Goal: Task Accomplishment & Management: Manage account settings

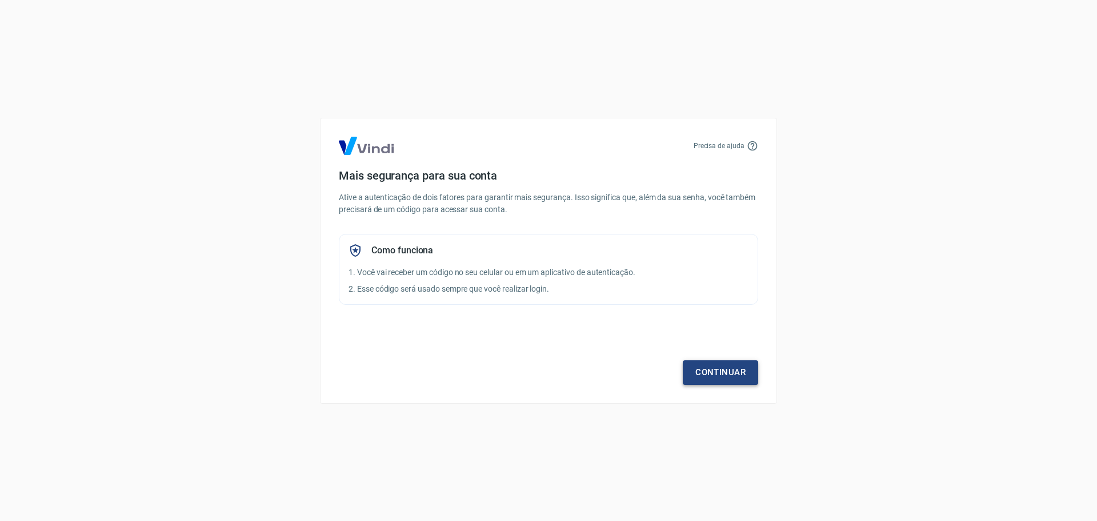
click at [706, 374] on link "Continuar" at bounding box center [720, 372] width 75 height 24
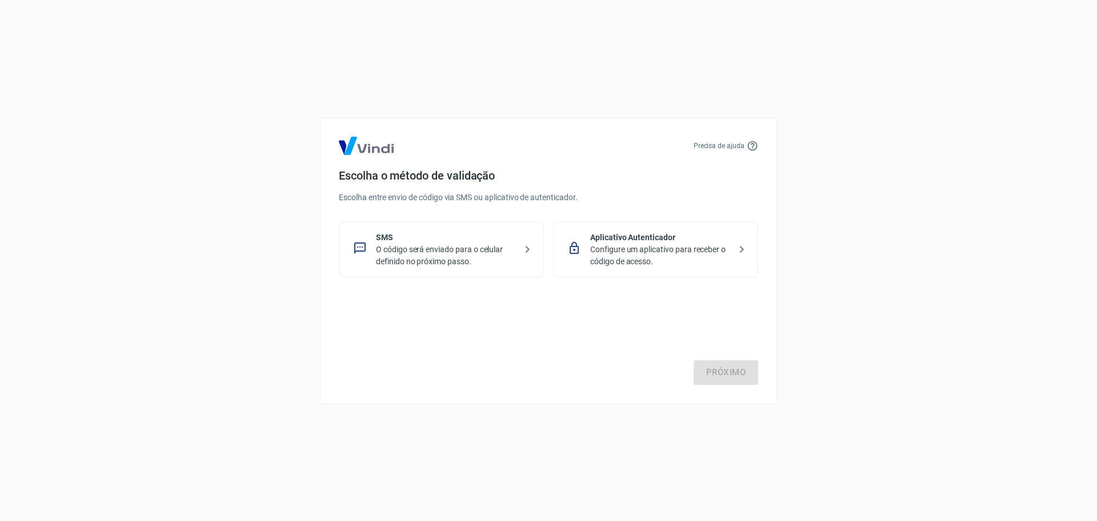
click at [447, 255] on p "O código será enviado para o celular definido no próximo passo." at bounding box center [446, 255] width 140 height 24
click at [713, 373] on link "Próximo" at bounding box center [726, 372] width 65 height 24
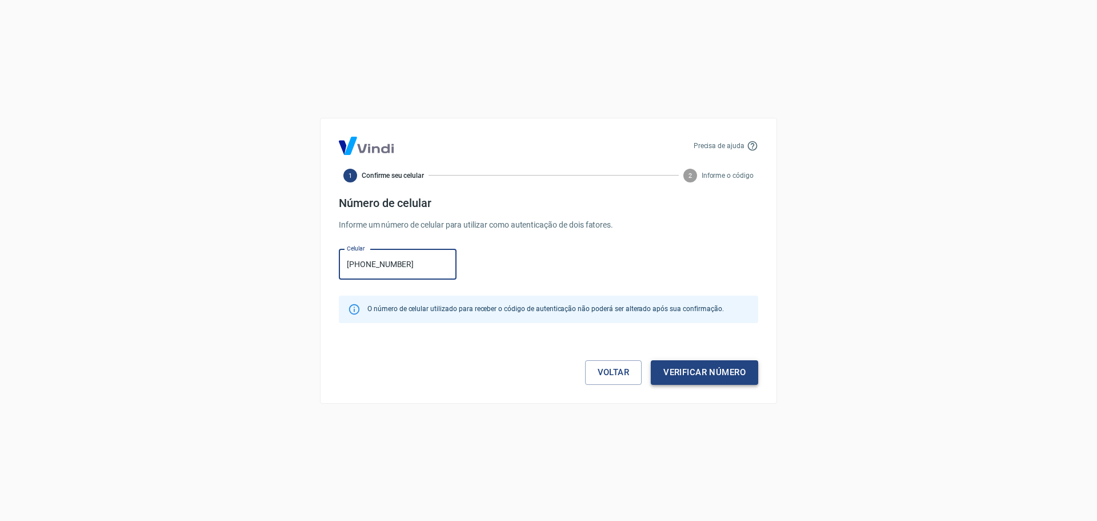
type input "[PHONE_NUMBER]"
click at [675, 374] on button "Verificar número" at bounding box center [704, 372] width 107 height 24
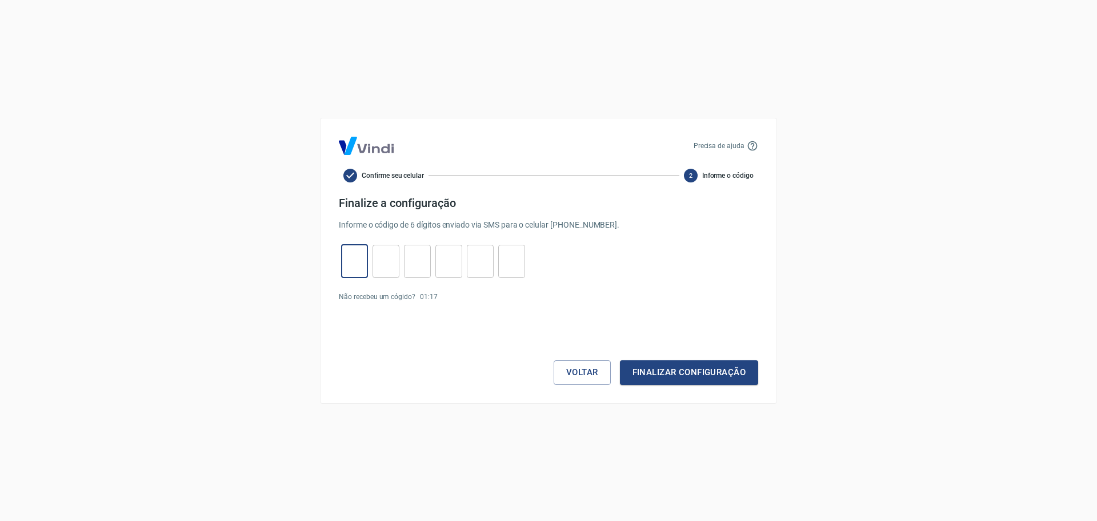
click at [355, 255] on input "tel" at bounding box center [354, 261] width 27 height 25
type input "2"
type input "4"
type input "8"
type input "2"
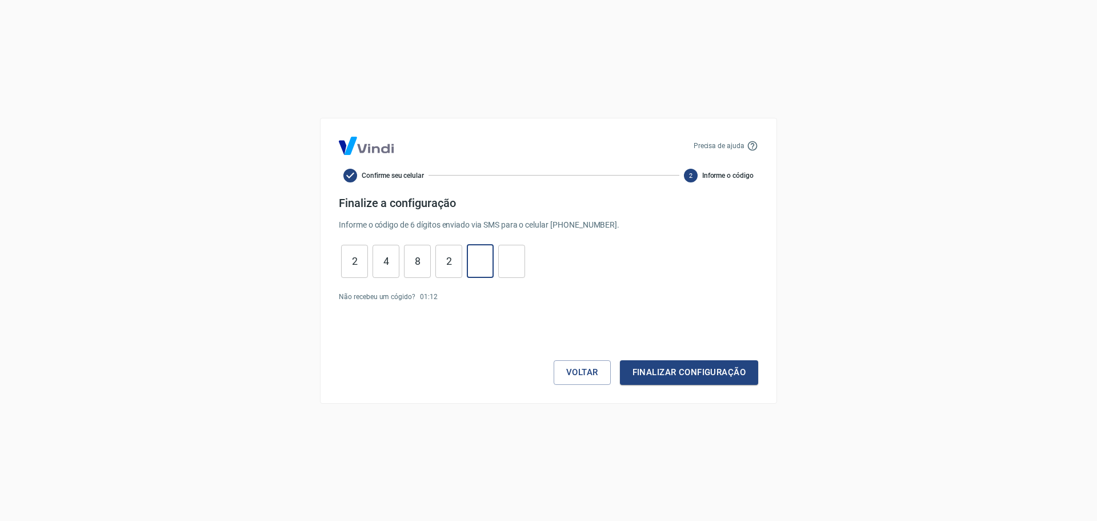
type input "2"
type input "5"
click at [658, 374] on button "Finalizar configuração" at bounding box center [689, 372] width 138 height 24
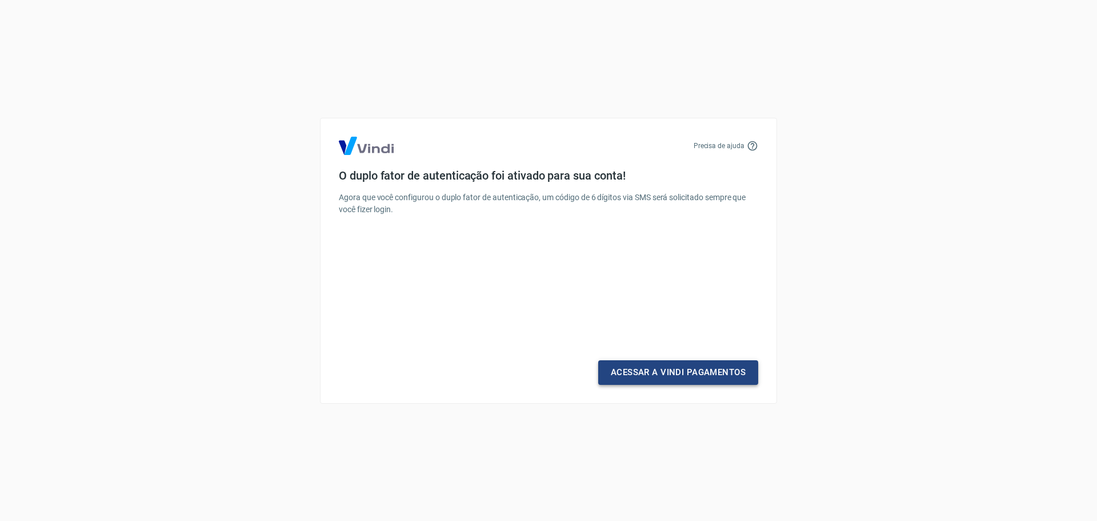
click at [659, 371] on link "Acessar a Vindi Pagamentos" at bounding box center [678, 372] width 160 height 24
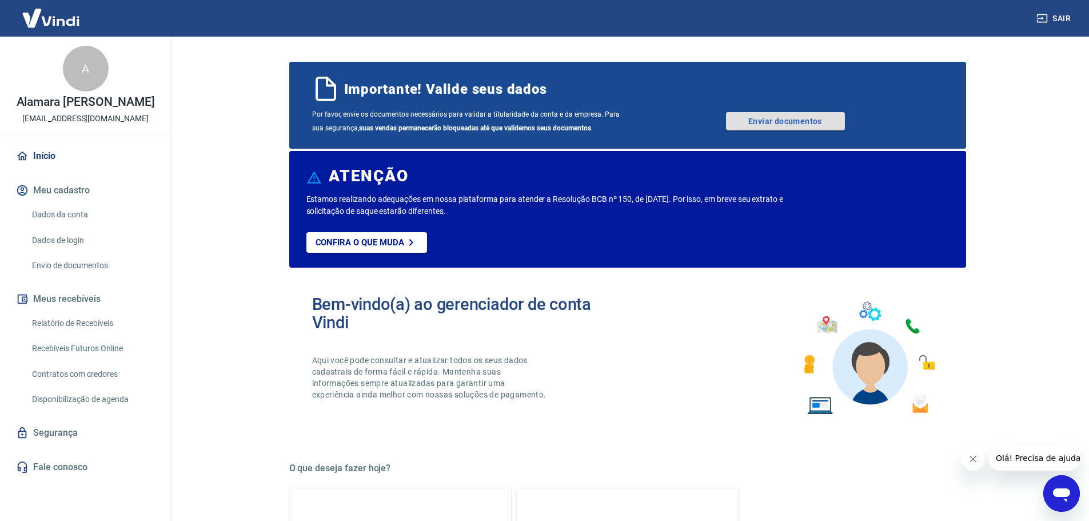
click at [781, 123] on link "Enviar documentos" at bounding box center [785, 121] width 119 height 18
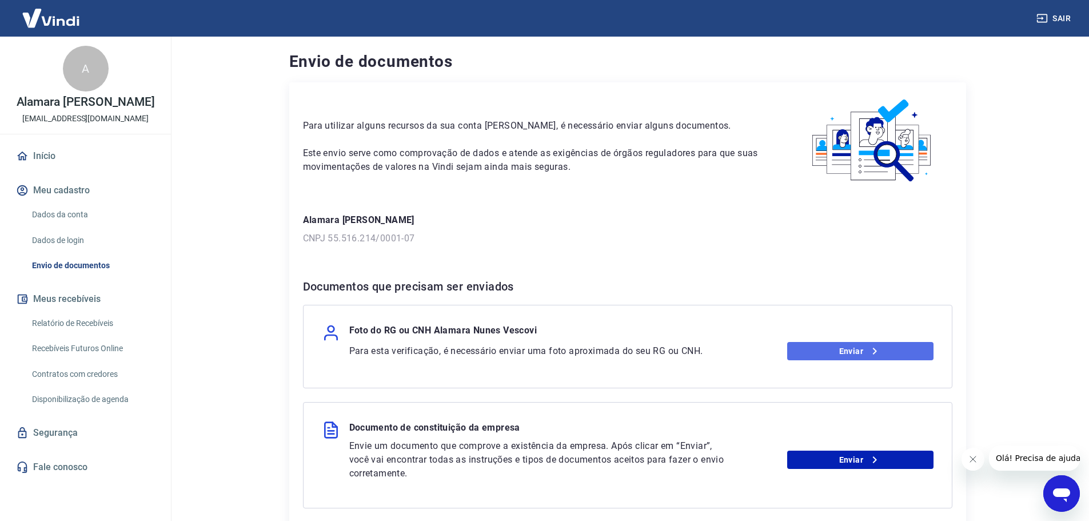
click at [831, 352] on link "Enviar" at bounding box center [860, 351] width 146 height 18
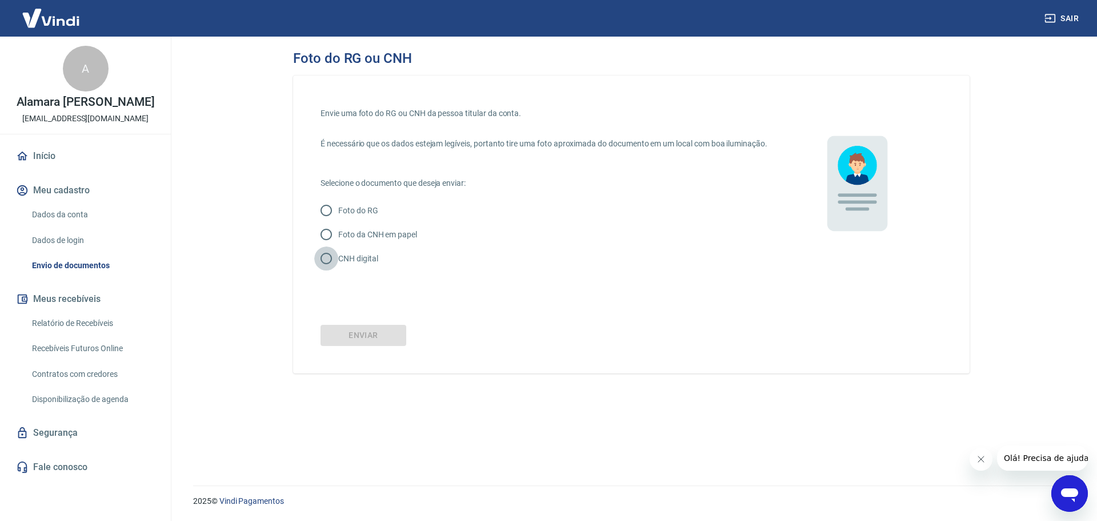
click at [326, 270] on input "CNH digital" at bounding box center [326, 258] width 24 height 24
radio input "true"
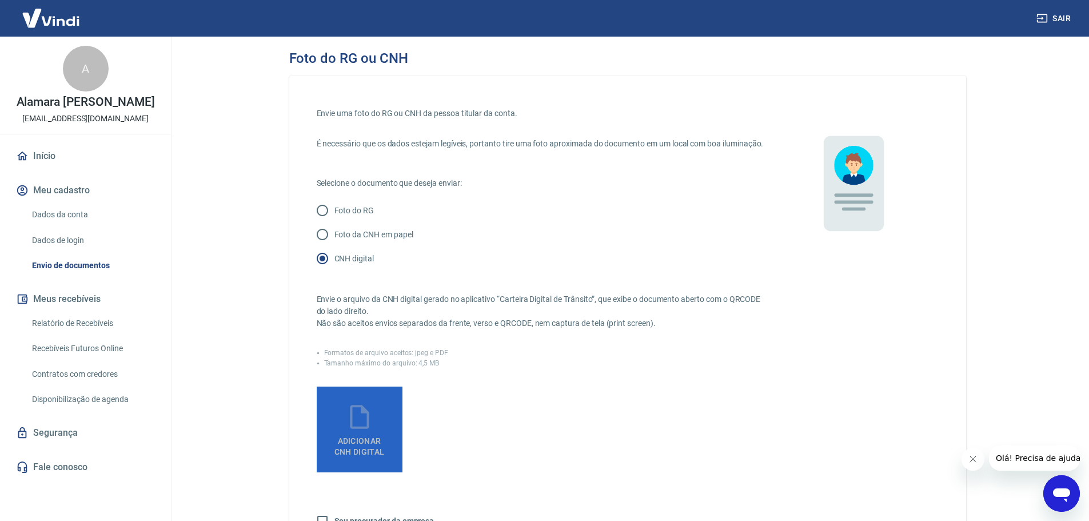
click at [350, 429] on icon at bounding box center [359, 417] width 19 height 24
click at [0, 0] on input "Adicionar CNH Digital" at bounding box center [0, 0] width 0 height 0
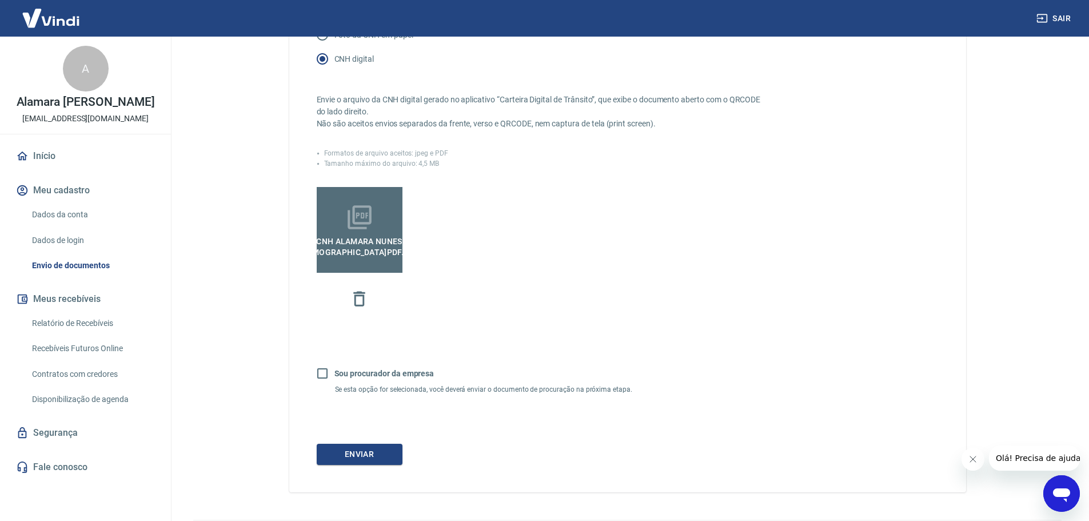
scroll to position [246, 0]
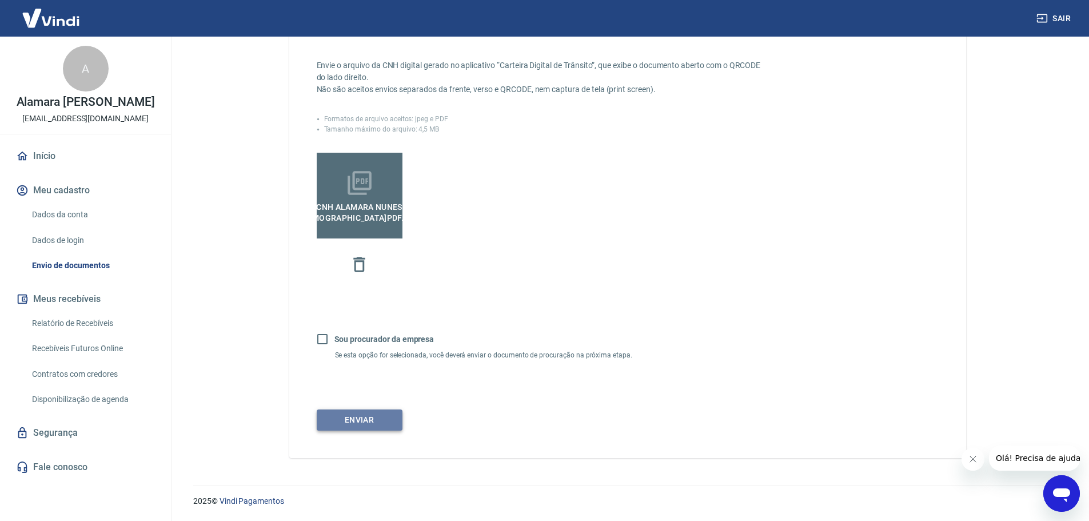
click at [364, 421] on button "Enviar" at bounding box center [360, 419] width 86 height 21
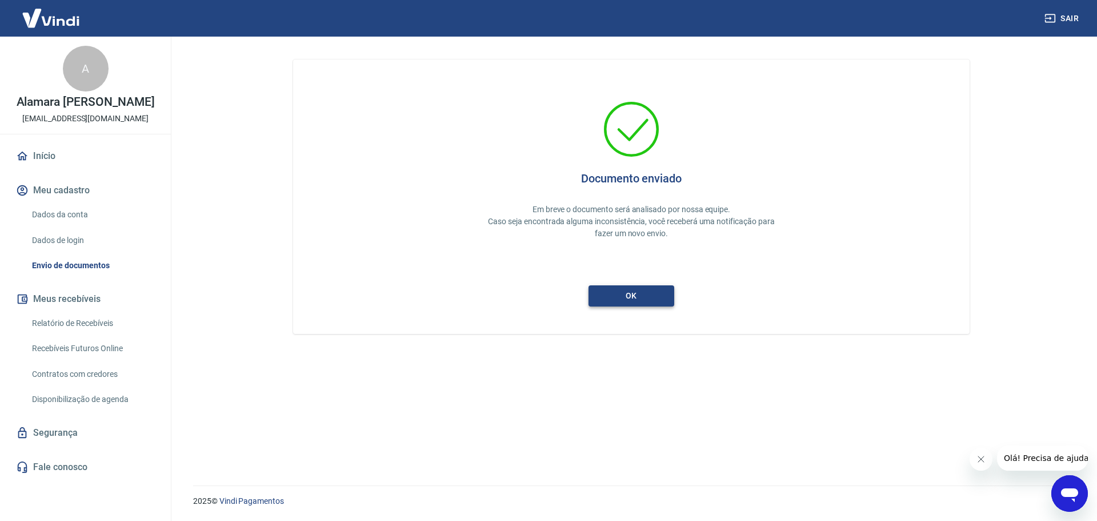
click at [624, 291] on button "ok" at bounding box center [632, 295] width 86 height 21
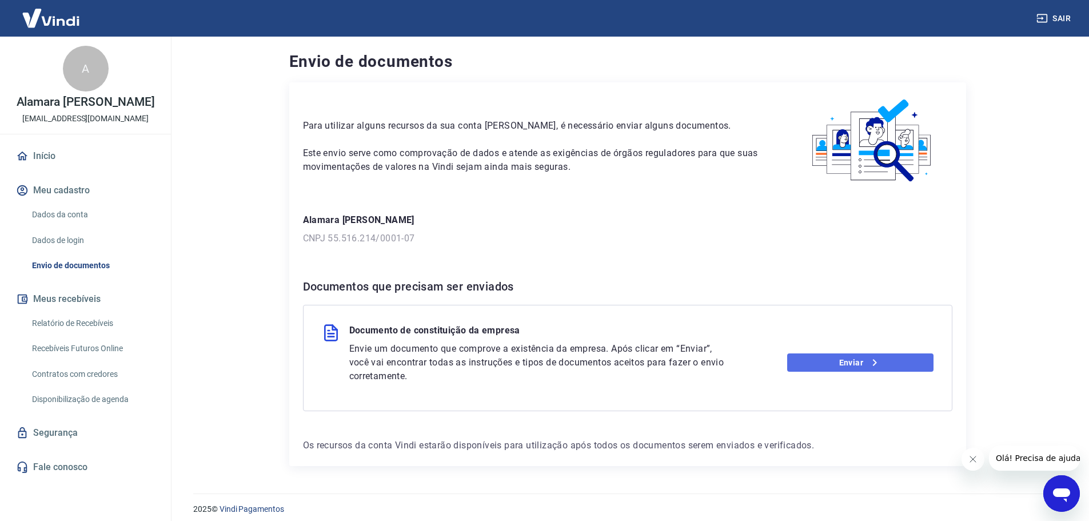
click at [830, 365] on link "Enviar" at bounding box center [860, 362] width 146 height 18
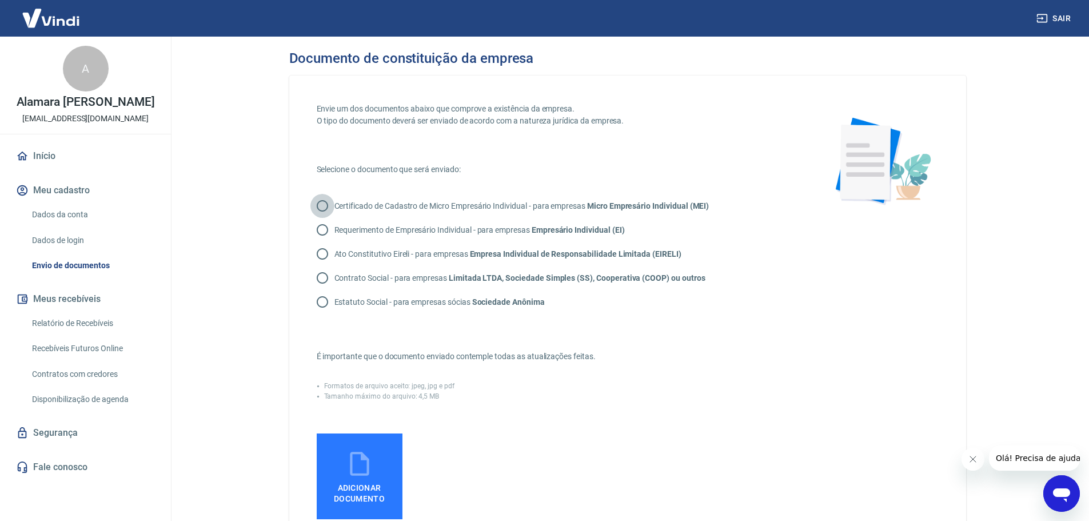
click at [327, 203] on input "Certificado de Cadastro de Micro Empresário Individual - para empresas Micro Em…" at bounding box center [322, 206] width 24 height 24
radio input "true"
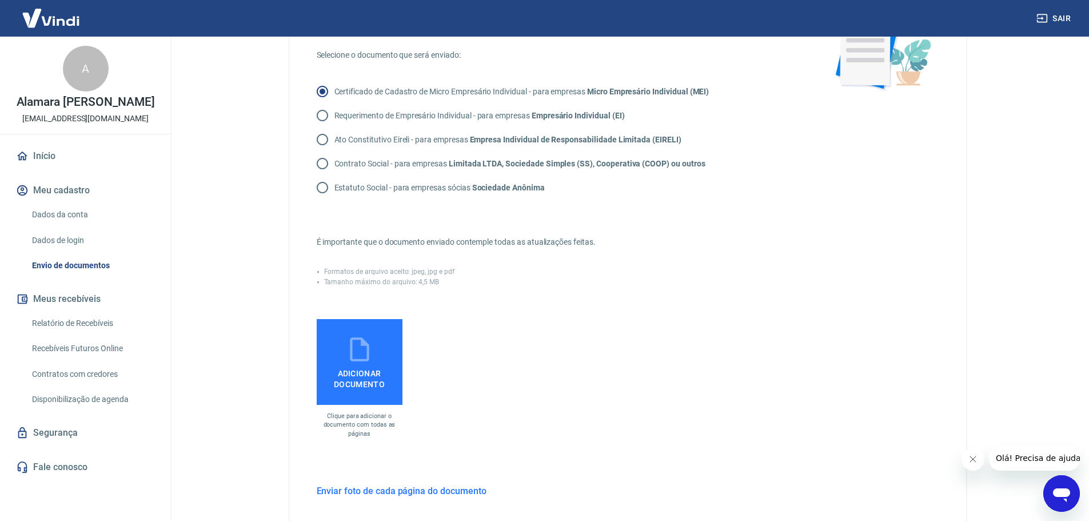
scroll to position [57, 0]
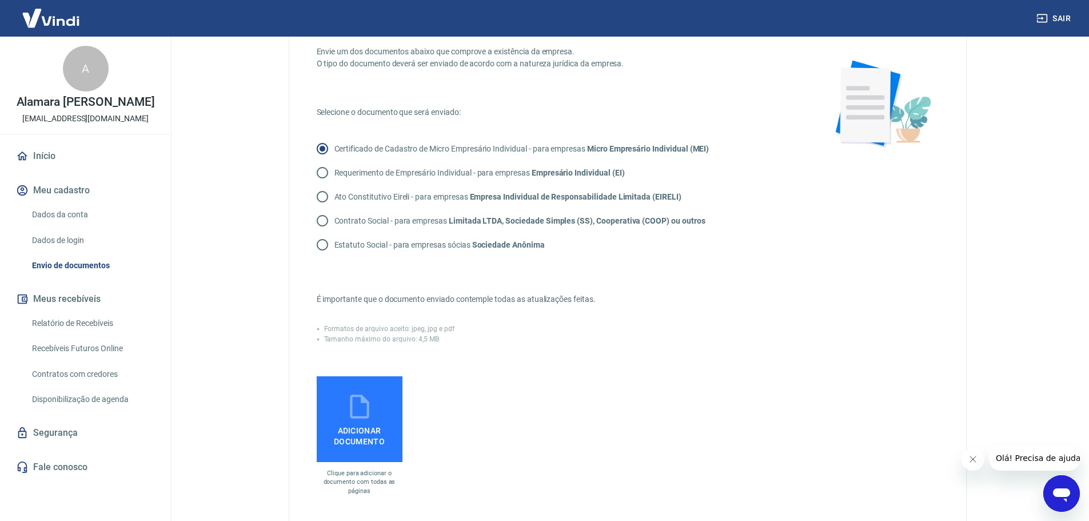
click at [368, 443] on span "Adicionar documento" at bounding box center [359, 434] width 77 height 26
click at [0, 0] on input "Adicionar documento" at bounding box center [0, 0] width 0 height 0
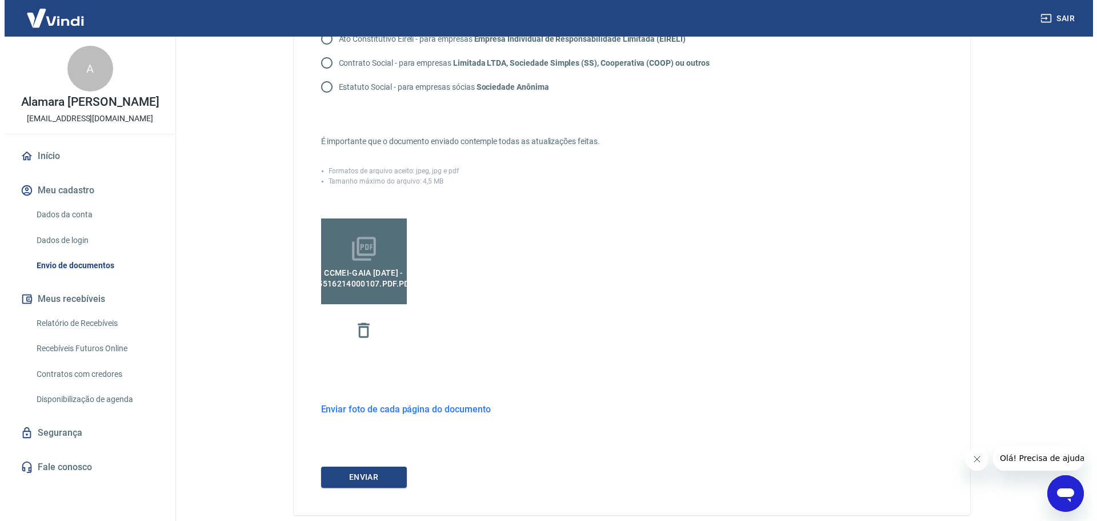
scroll to position [272, 0]
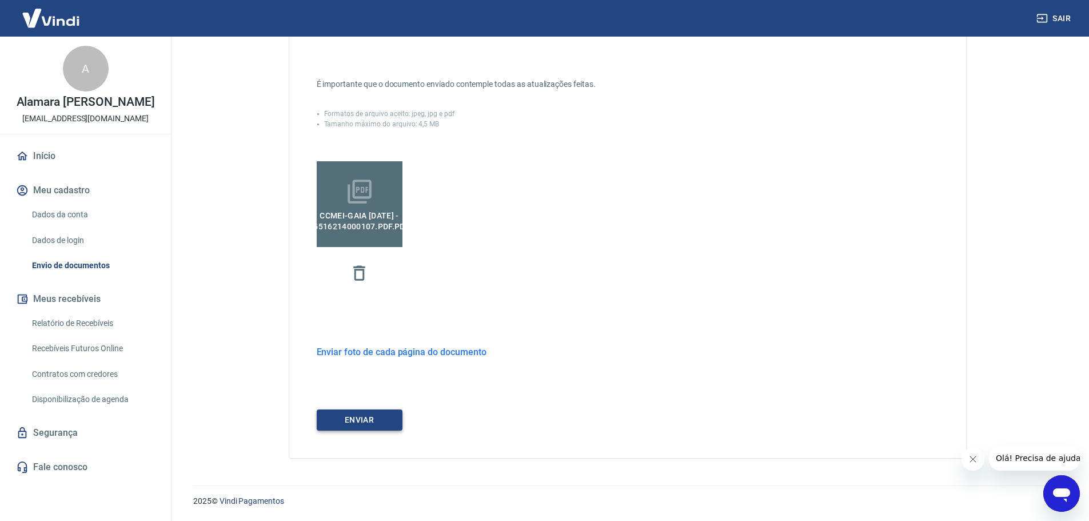
click at [375, 419] on button "ENVIAR" at bounding box center [360, 419] width 86 height 21
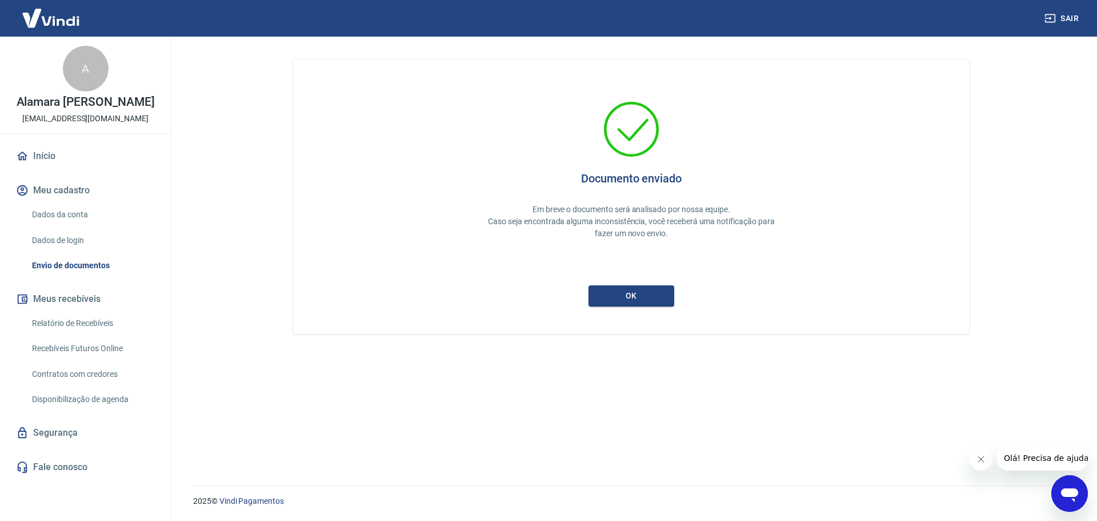
click at [637, 306] on div "Documento enviado Em breve o documento será analisado por nossa equipe. Caso se…" at bounding box center [631, 196] width 677 height 274
click at [639, 302] on button "ok" at bounding box center [632, 295] width 86 height 21
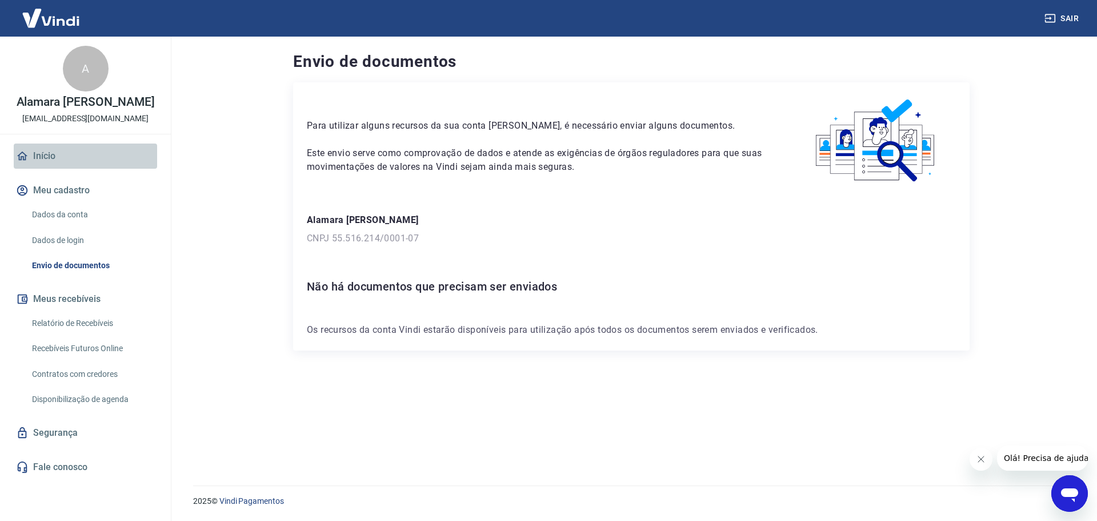
click at [43, 151] on link "Início" at bounding box center [85, 155] width 143 height 25
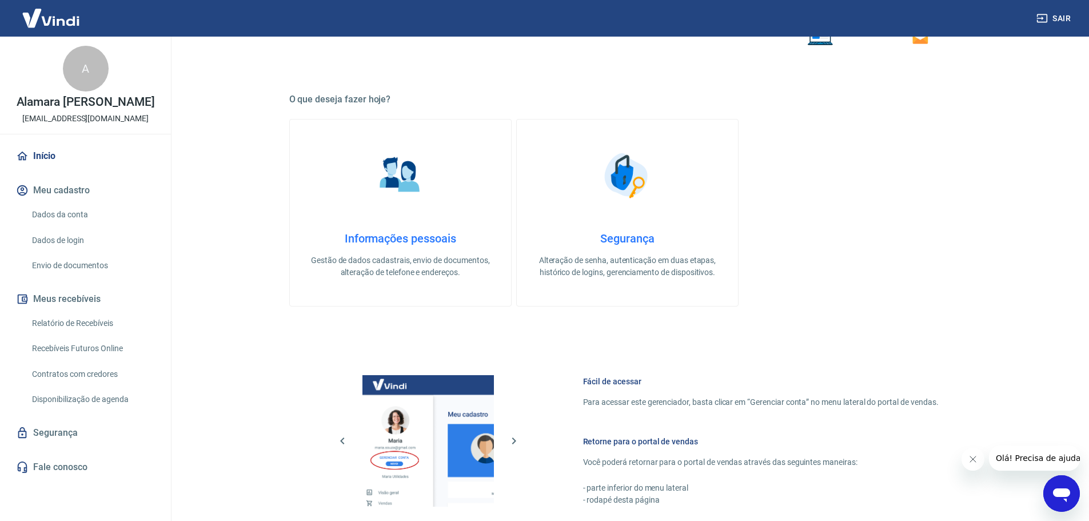
scroll to position [343, 0]
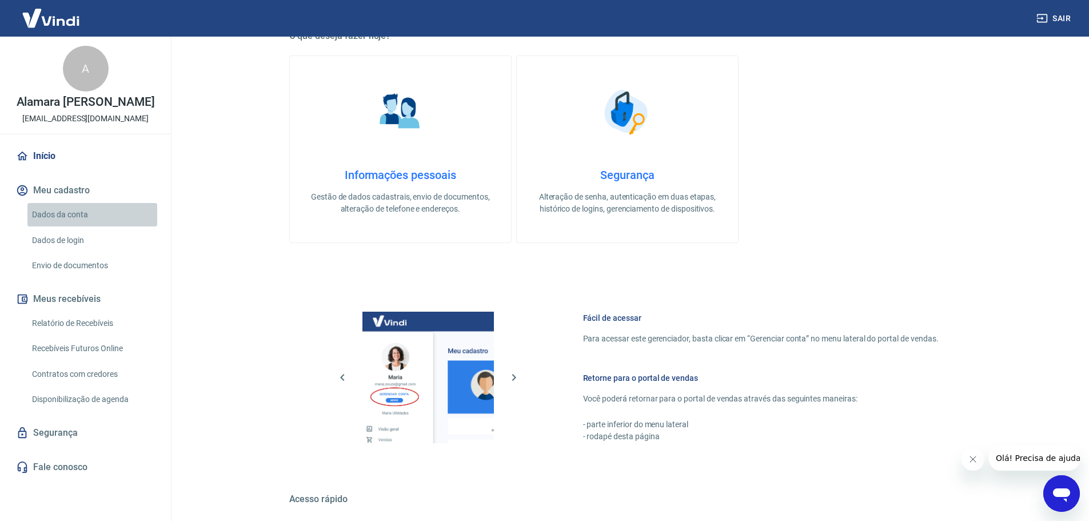
click at [73, 213] on link "Dados da conta" at bounding box center [92, 214] width 130 height 23
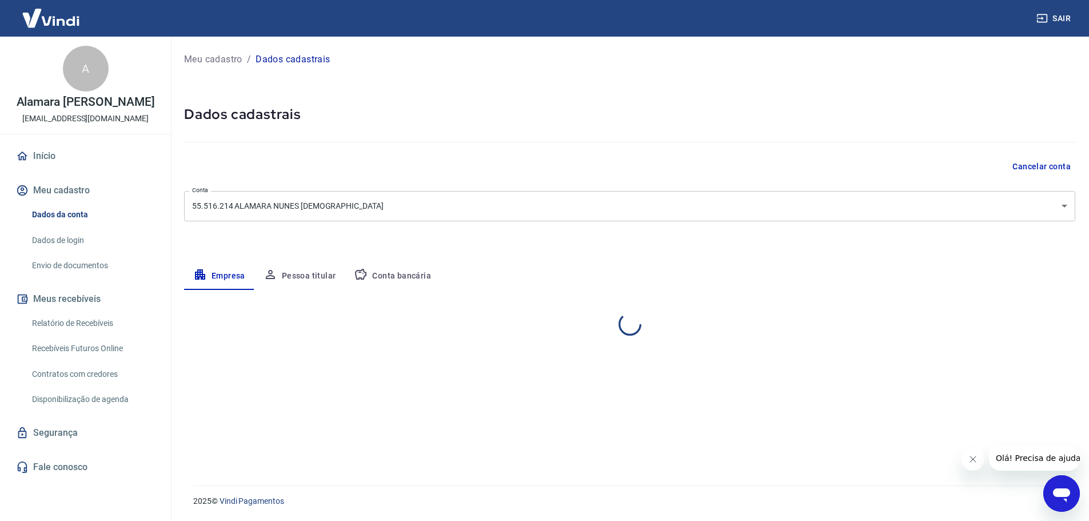
select select "ES"
select select "business"
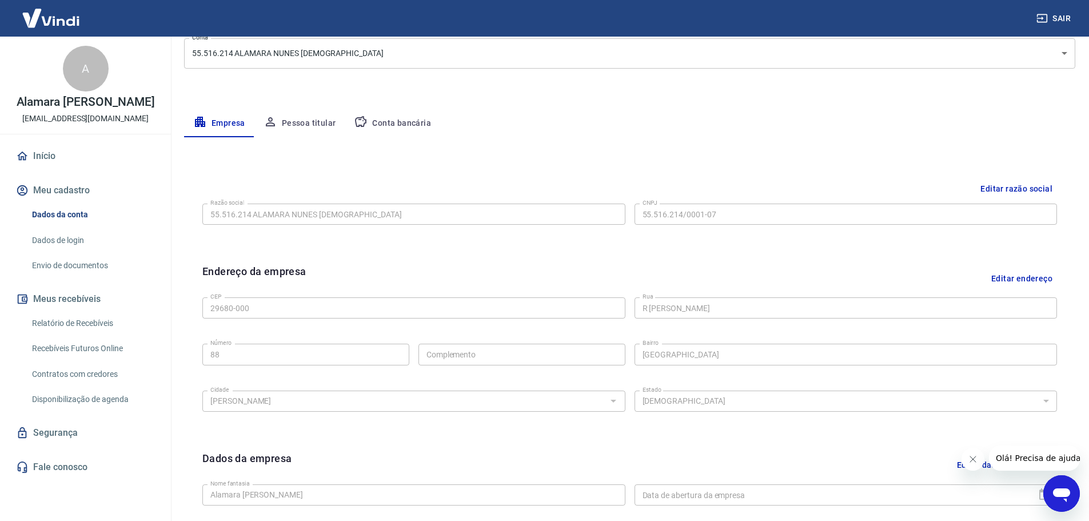
scroll to position [132, 0]
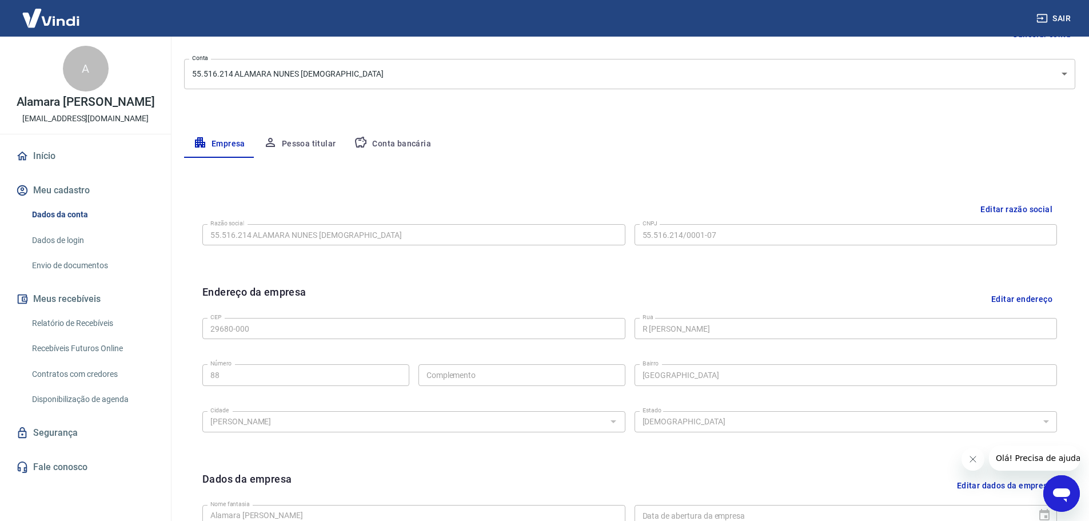
click at [382, 146] on button "Conta bancária" at bounding box center [392, 143] width 95 height 27
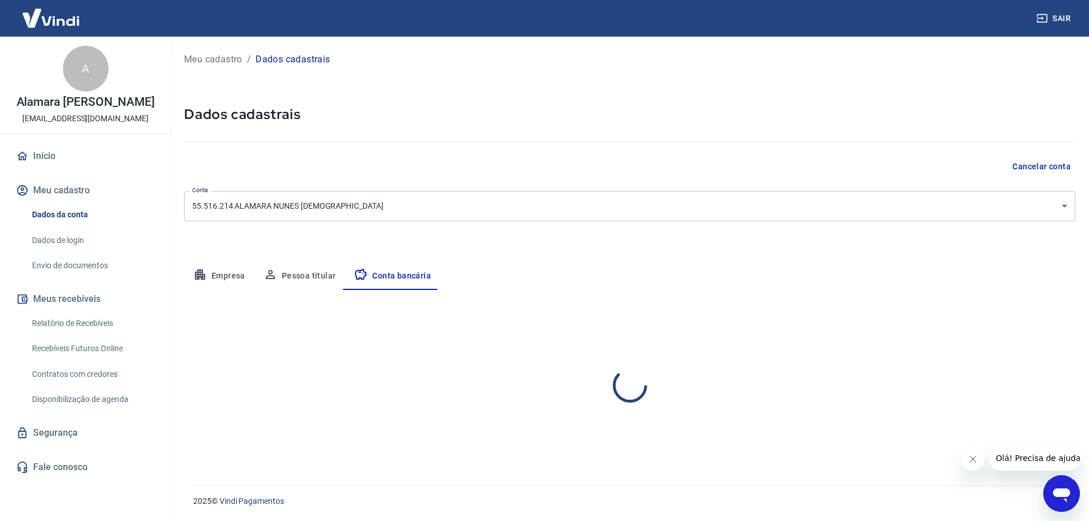
scroll to position [0, 0]
select select "1"
click at [291, 271] on button "Pessoa titular" at bounding box center [299, 275] width 91 height 27
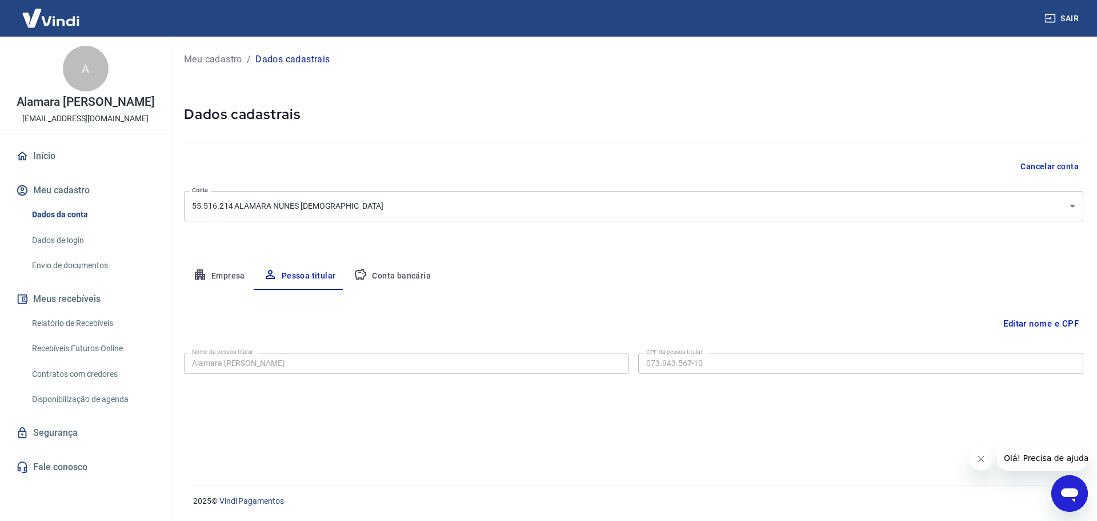
click at [75, 298] on button "Meus recebíveis" at bounding box center [85, 298] width 143 height 25
click at [74, 325] on link "Relatório de Recebíveis" at bounding box center [92, 322] width 130 height 23
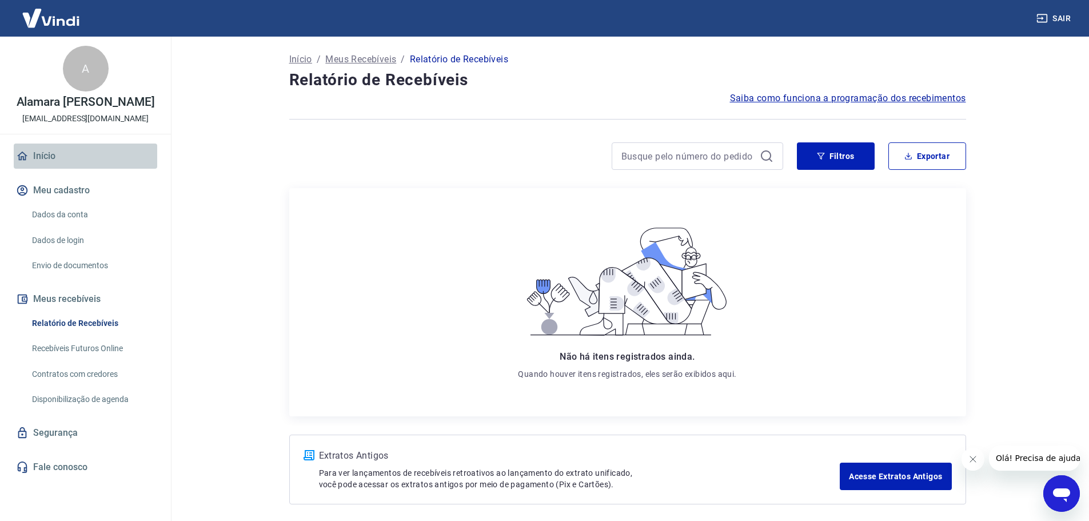
click at [43, 154] on link "Início" at bounding box center [85, 155] width 143 height 25
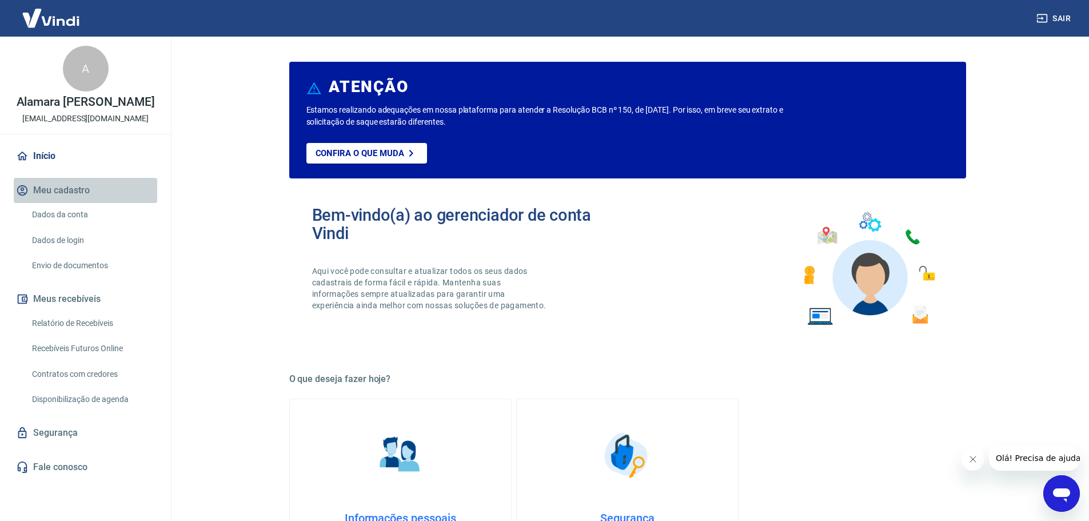
click at [62, 187] on button "Meu cadastro" at bounding box center [85, 190] width 143 height 25
click at [63, 214] on link "Dados da conta" at bounding box center [92, 214] width 130 height 23
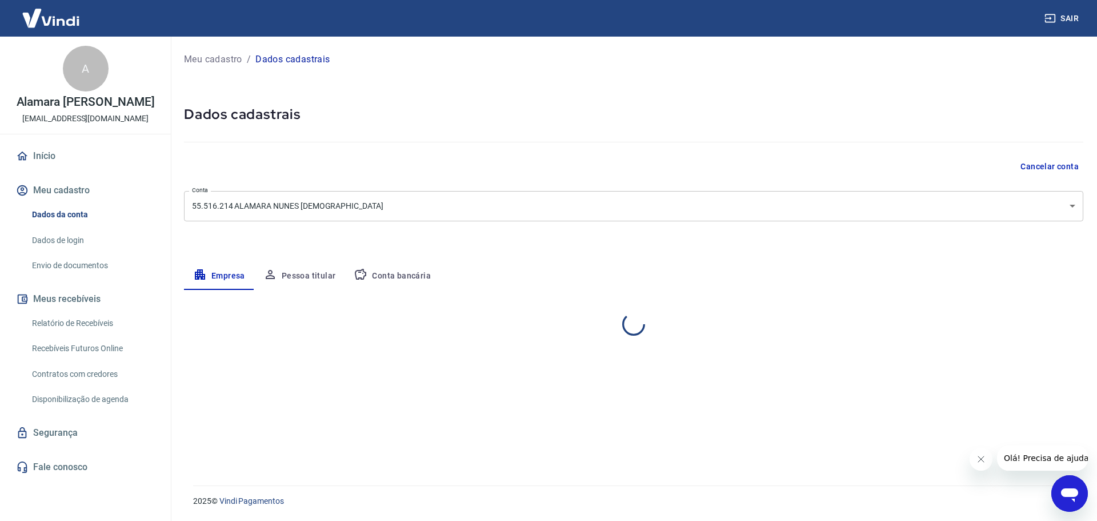
select select "ES"
select select "business"
